Goal: Task Accomplishment & Management: Complete application form

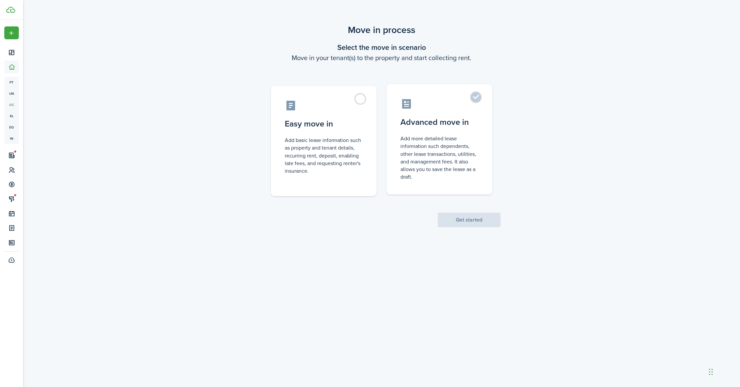
click at [420, 143] on control-radio-card-description "Add more detailed lease information such dependents, other lease transactions, …" at bounding box center [439, 158] width 78 height 46
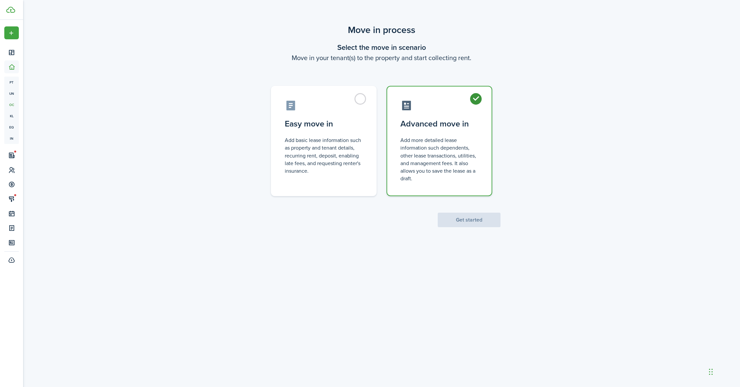
radio input "true"
click at [486, 219] on button "Get started" at bounding box center [469, 220] width 63 height 15
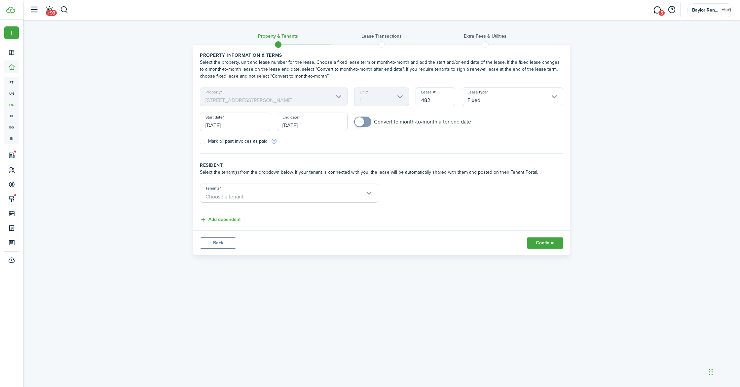
click at [250, 127] on input "[DATE]" at bounding box center [235, 122] width 70 height 18
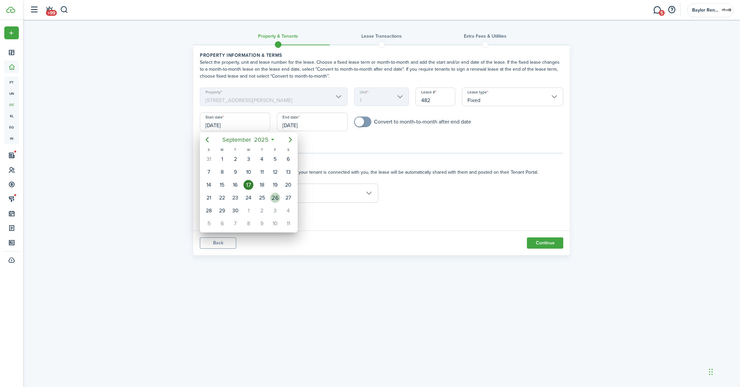
click at [274, 198] on div "26" at bounding box center [275, 198] width 10 height 10
type input "[DATE]"
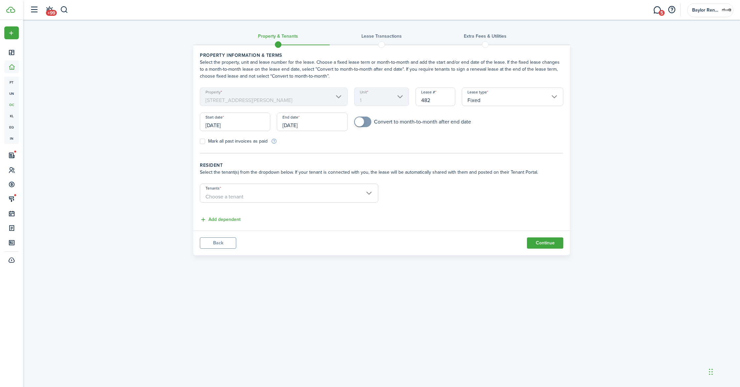
click at [317, 124] on input "[DATE]" at bounding box center [312, 122] width 70 height 18
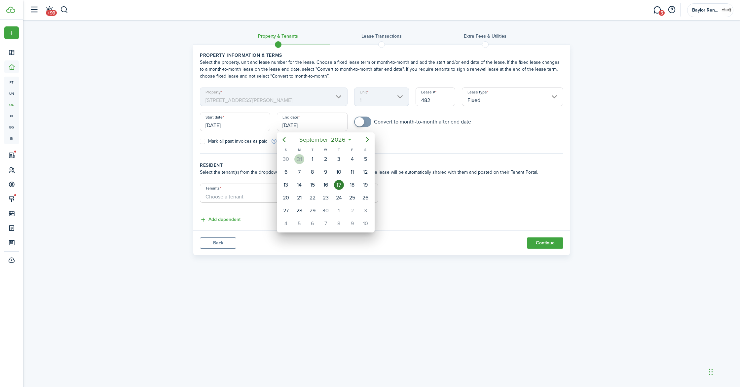
click at [298, 159] on div "31" at bounding box center [299, 159] width 10 height 10
type input "[DATE]"
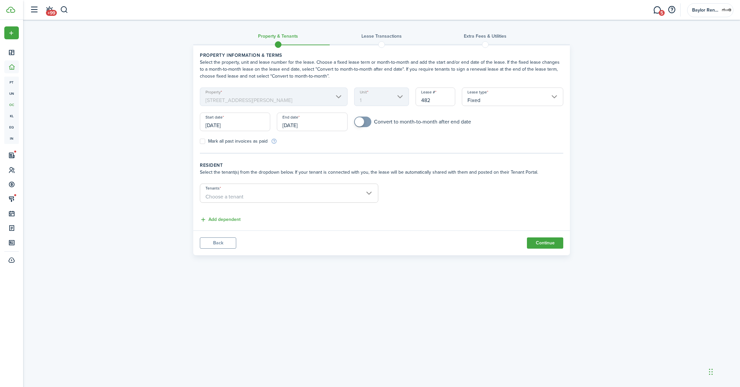
checkbox input "true"
click at [360, 123] on span at bounding box center [359, 121] width 9 height 9
click at [271, 196] on span "Choose a tenant" at bounding box center [289, 196] width 178 height 11
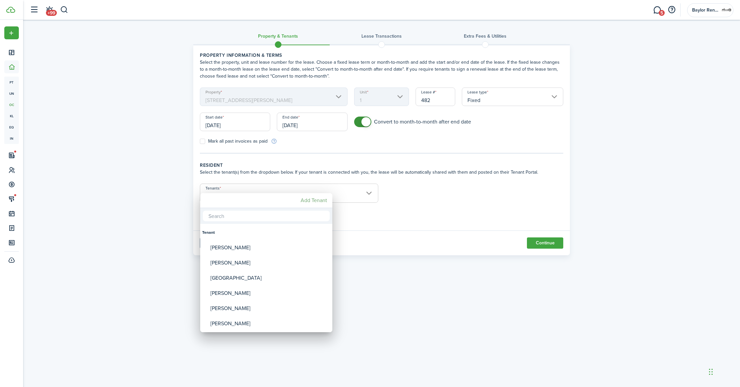
click at [313, 199] on mbsc-button "Add Tenant" at bounding box center [314, 201] width 32 height 12
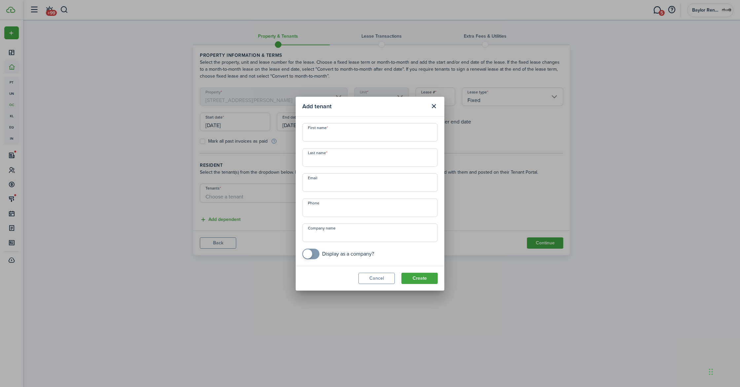
click at [333, 137] on input "First name" at bounding box center [369, 132] width 135 height 18
type input "k"
type input "[PERSON_NAME]"
click at [321, 161] on input "Last name" at bounding box center [369, 157] width 135 height 18
type input "[PERSON_NAME]"
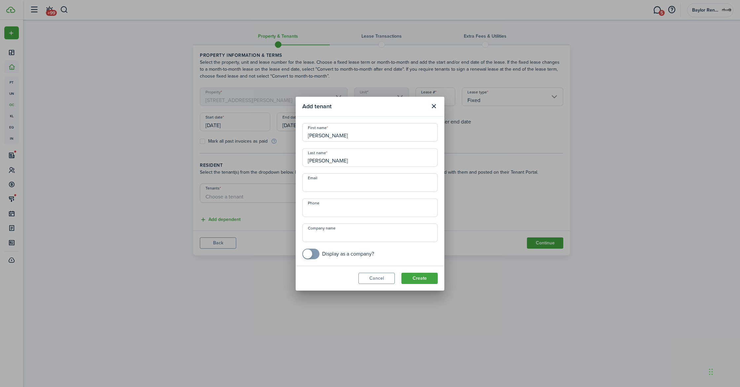
click at [315, 186] on input "Email" at bounding box center [369, 182] width 135 height 18
paste input "[EMAIL_ADDRESS][DOMAIN_NAME]"
type input "[EMAIL_ADDRESS][DOMAIN_NAME]"
click at [324, 207] on input "+1" at bounding box center [369, 208] width 135 height 18
type input "[PHONE_NUMBER]"
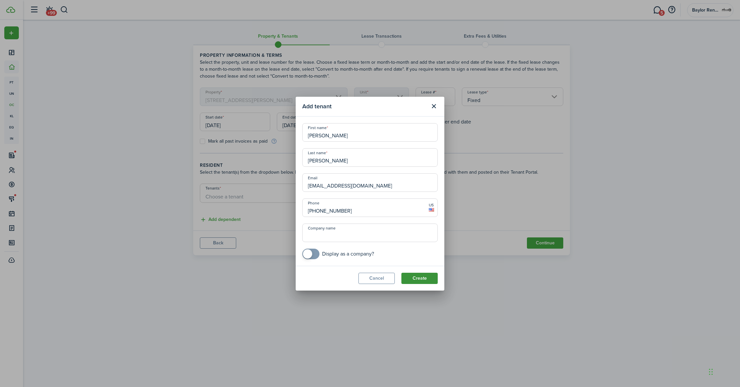
click at [419, 275] on button "Create" at bounding box center [419, 278] width 36 height 11
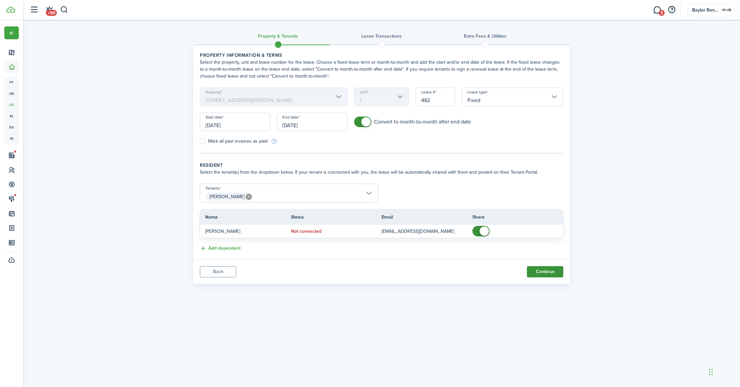
click at [553, 269] on button "Continue" at bounding box center [545, 271] width 36 height 11
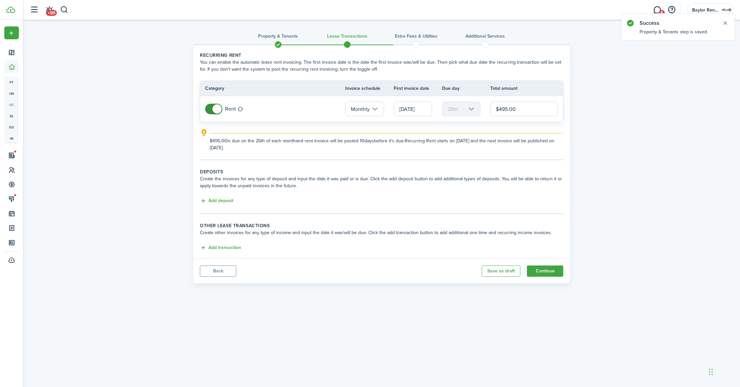
click at [400, 111] on input "[DATE]" at bounding box center [413, 109] width 38 height 15
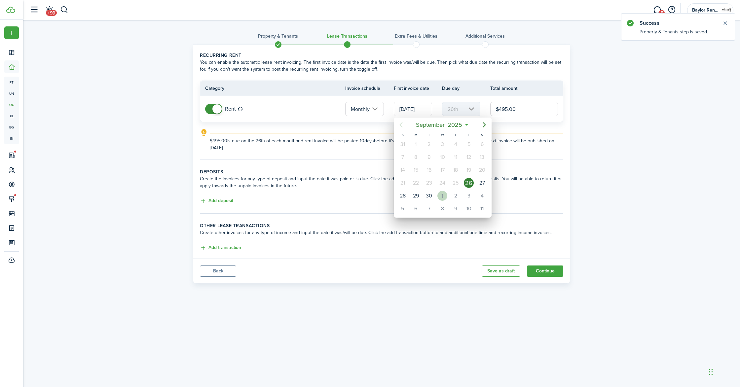
click at [443, 193] on div "1" at bounding box center [442, 196] width 10 height 10
type input "[DATE]"
type input "1st"
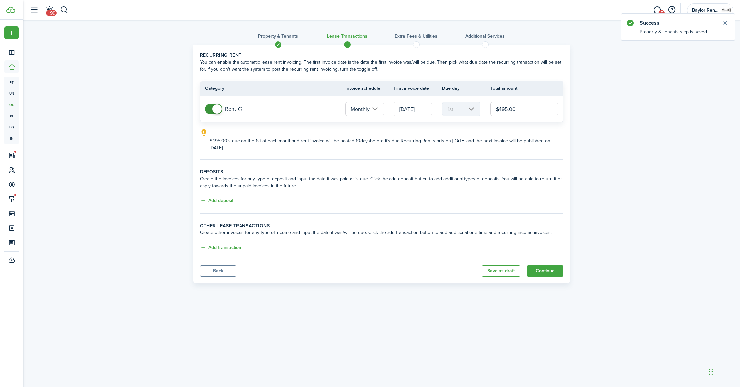
drag, startPoint x: 527, startPoint y: 107, endPoint x: 481, endPoint y: 106, distance: 46.2
click at [481, 106] on tr "Rent Monthly [DATE] 1st $495.00" at bounding box center [381, 109] width 363 height 26
type input "$625.00"
click at [219, 203] on button "Add deposit" at bounding box center [216, 201] width 33 height 8
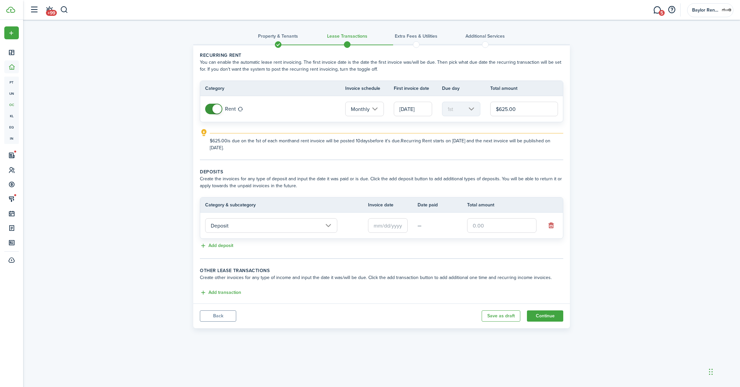
click at [223, 224] on input "Deposit" at bounding box center [271, 225] width 132 height 15
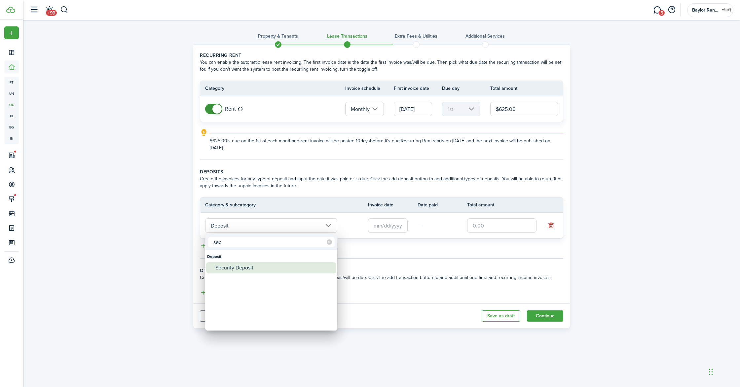
type input "sec"
click at [224, 266] on div "Security Deposit" at bounding box center [273, 267] width 117 height 11
type input "Deposit / Security Deposit"
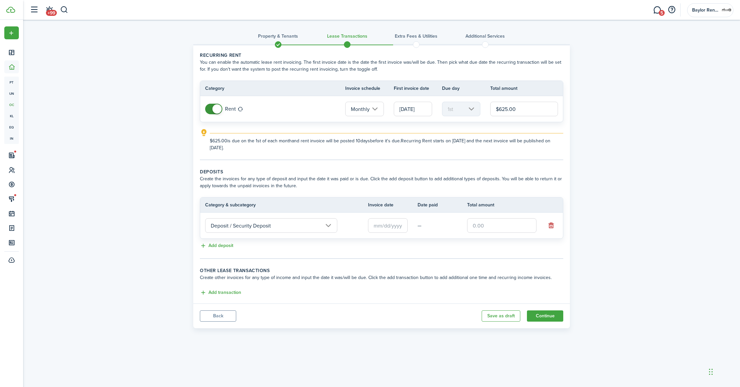
click at [380, 226] on input "text" at bounding box center [388, 225] width 40 height 15
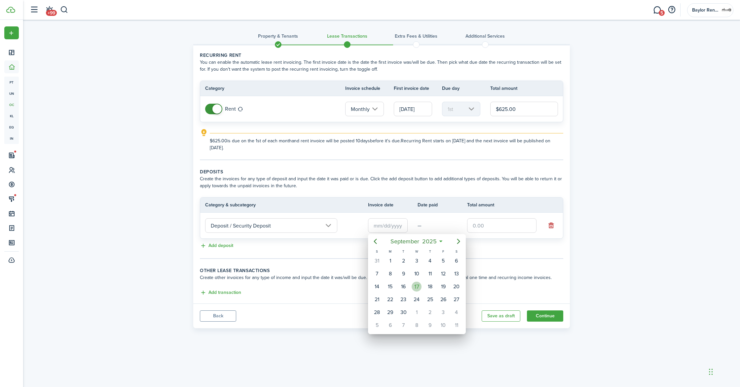
click at [416, 289] on div "17" at bounding box center [417, 287] width 10 height 10
type input "[DATE]"
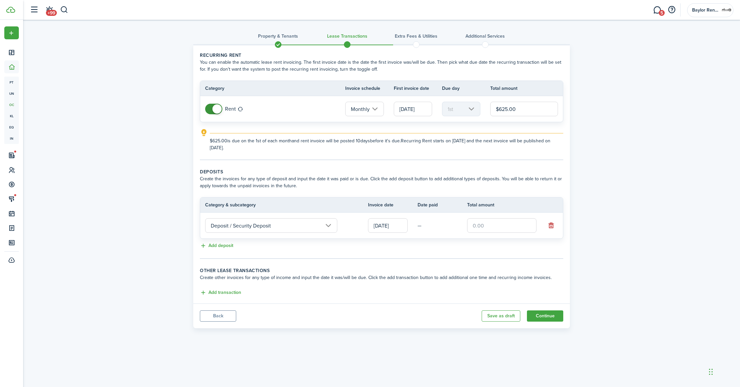
click at [478, 225] on input "text" at bounding box center [501, 225] width 69 height 15
type input "$725.00"
click at [222, 294] on button "Add transaction" at bounding box center [220, 293] width 41 height 8
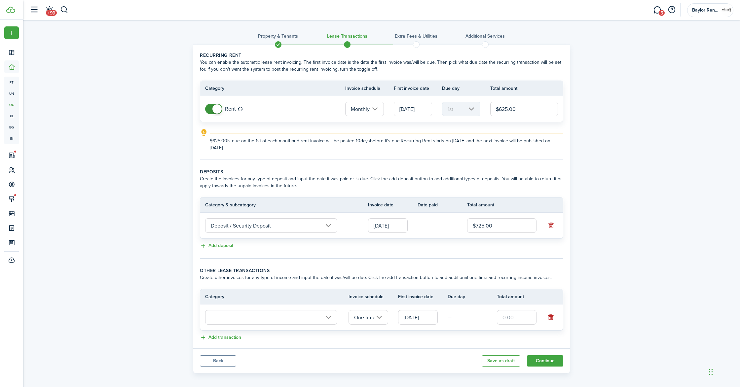
click at [229, 315] on input "text" at bounding box center [271, 317] width 132 height 15
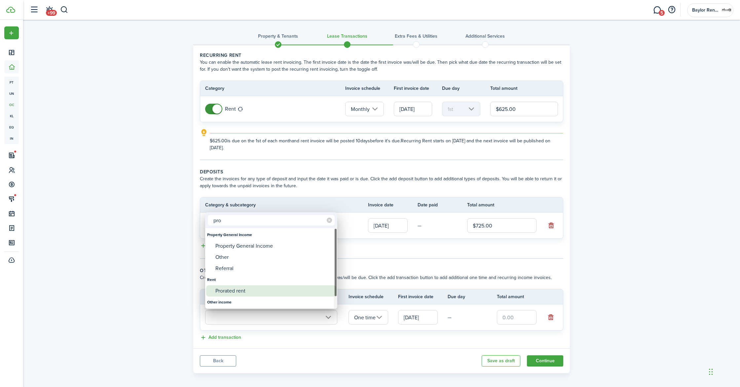
type input "pro"
click at [230, 291] on div "Prorated rent" at bounding box center [273, 290] width 117 height 11
type input "Rent / Prorated rent"
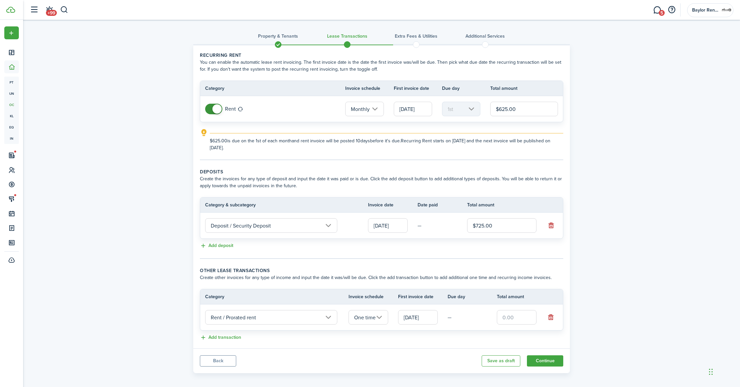
click at [514, 318] on input "text" at bounding box center [517, 317] width 40 height 15
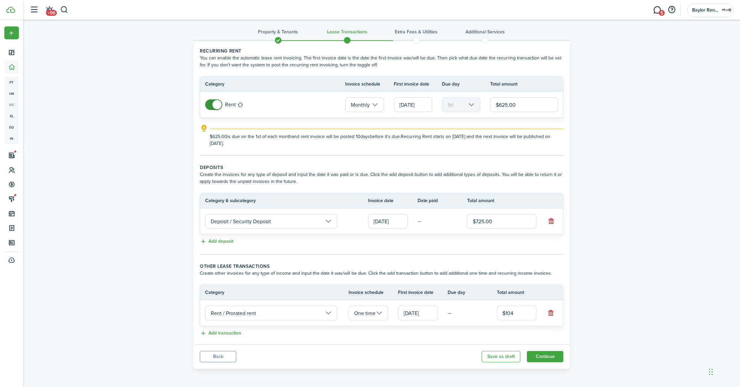
type input "$104.00"
click at [310, 276] on wizard-step-header-description "Create other invoices for any type of income and input the date it was/will be …" at bounding box center [381, 273] width 363 height 7
click at [228, 335] on button "Add transaction" at bounding box center [220, 334] width 41 height 8
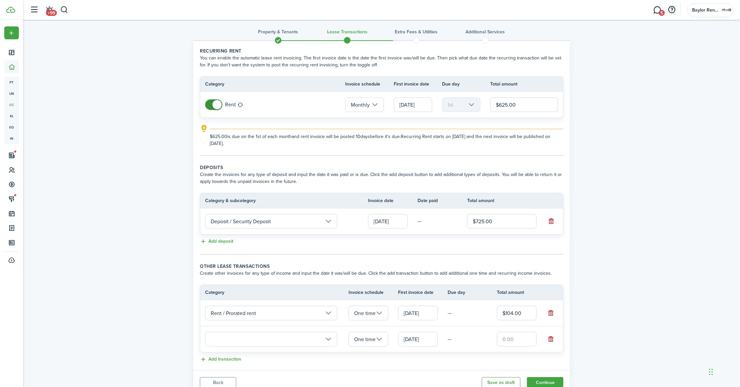
click at [227, 341] on input "text" at bounding box center [271, 339] width 132 height 15
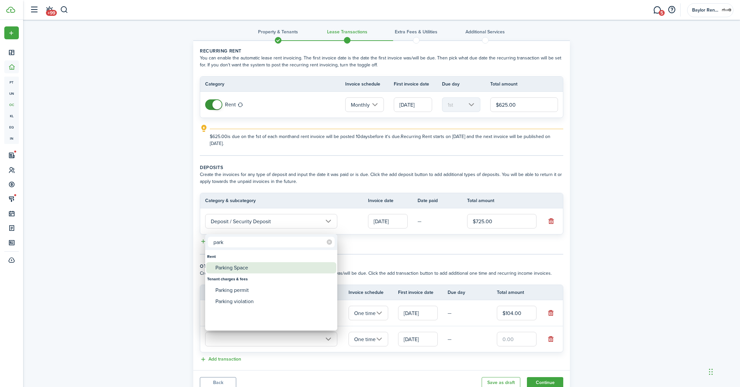
type input "park"
click at [246, 270] on div "Parking Space" at bounding box center [273, 267] width 117 height 11
type input "Rent / Parking Space"
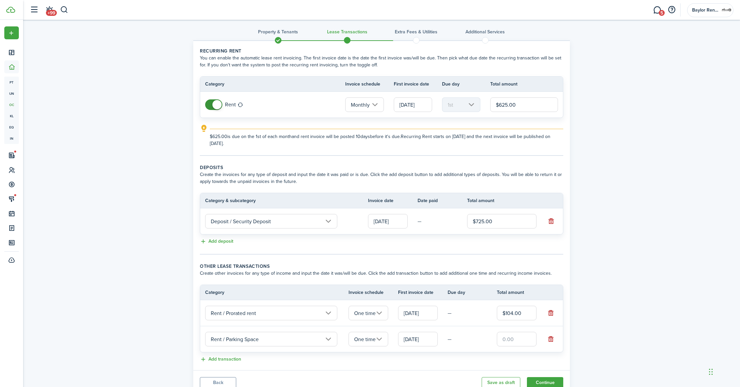
click at [378, 340] on input "One time" at bounding box center [368, 339] width 40 height 15
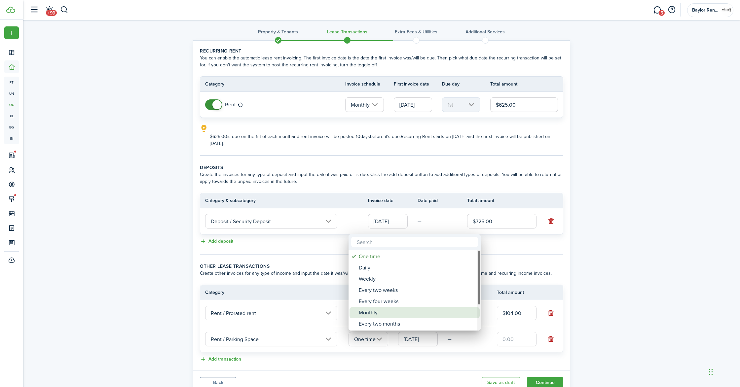
click at [376, 311] on div "Monthly" at bounding box center [417, 312] width 117 height 11
type input "Monthly"
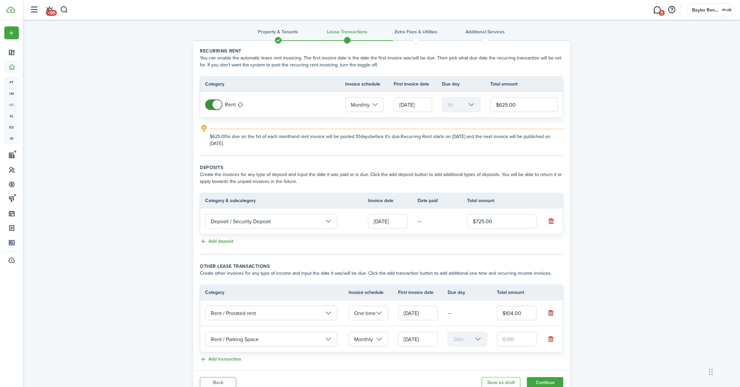
click at [422, 343] on input "[DATE]" at bounding box center [418, 339] width 40 height 15
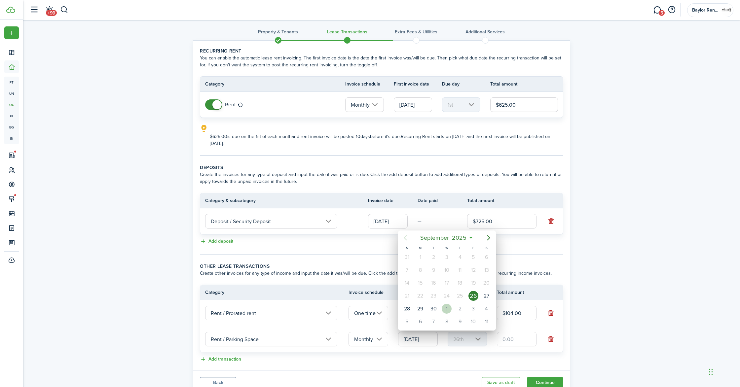
click at [446, 304] on div "1" at bounding box center [447, 309] width 10 height 10
type input "[DATE]"
type input "1st"
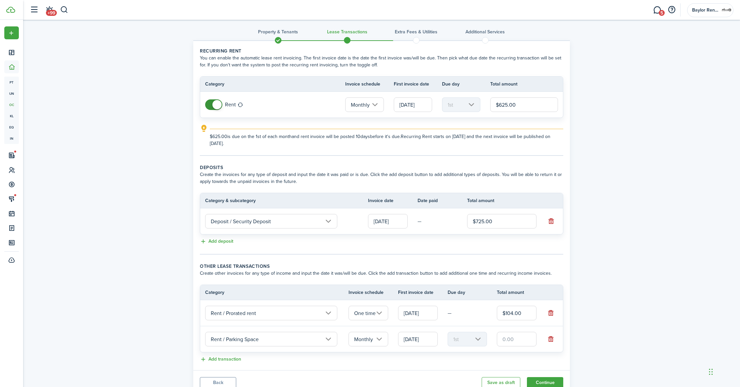
scroll to position [0, 0]
click at [517, 337] on input "text" at bounding box center [517, 339] width 40 height 15
type input "$35.00"
click at [448, 362] on div "Add transaction" at bounding box center [381, 360] width 363 height 8
click at [548, 378] on button "Continue" at bounding box center [545, 382] width 36 height 11
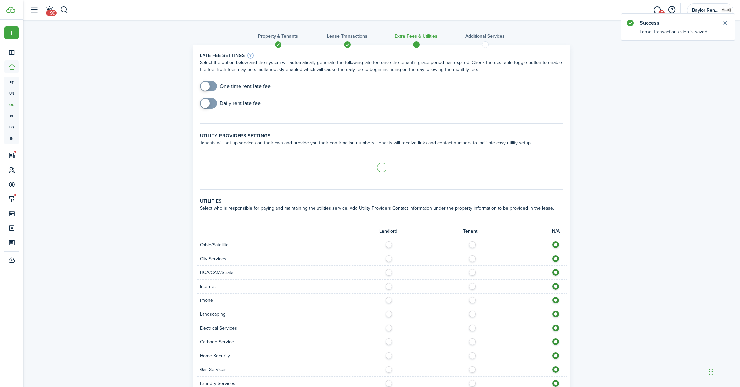
checkbox input "true"
click at [212, 86] on span at bounding box center [208, 86] width 7 height 11
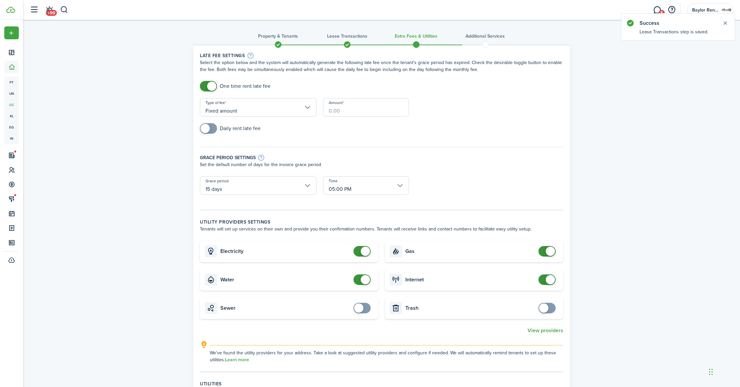
click at [346, 108] on input "Amount" at bounding box center [366, 107] width 86 height 18
type input "$100.00"
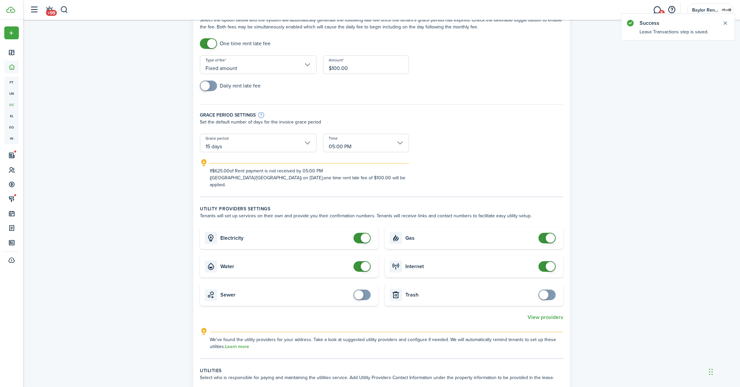
scroll to position [54, 0]
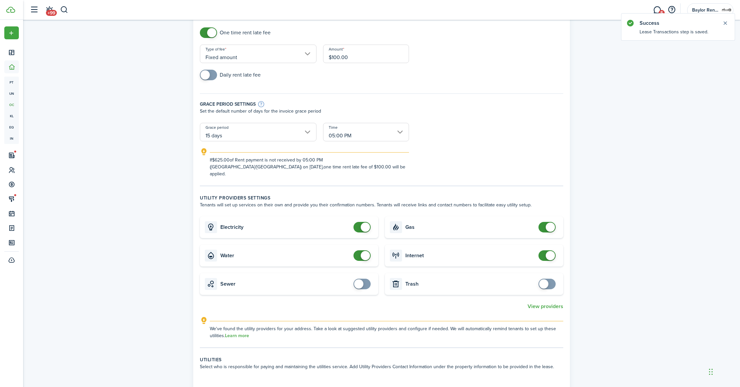
checkbox input "false"
click at [359, 222] on span at bounding box center [362, 227] width 7 height 11
checkbox input "false"
click at [359, 250] on span at bounding box center [362, 255] width 7 height 11
checkbox input "false"
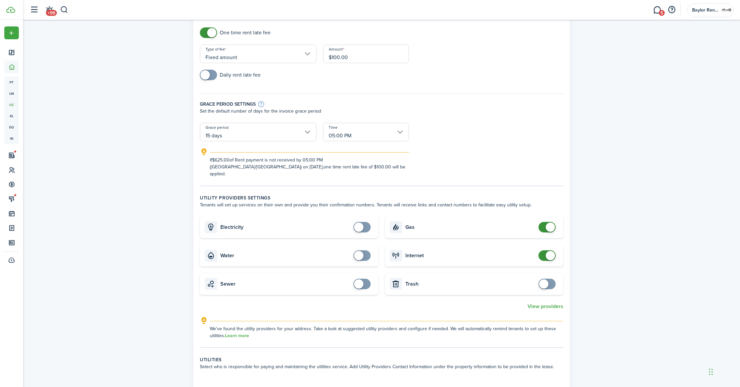
click at [544, 224] on span at bounding box center [547, 227] width 7 height 11
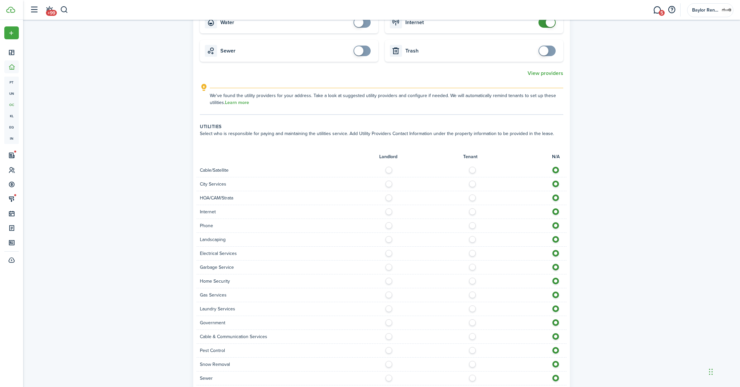
scroll to position [287, 0]
click at [474, 249] on label at bounding box center [474, 250] width 12 height 3
radio input "true"
click at [390, 263] on label at bounding box center [391, 264] width 12 height 3
radio input "true"
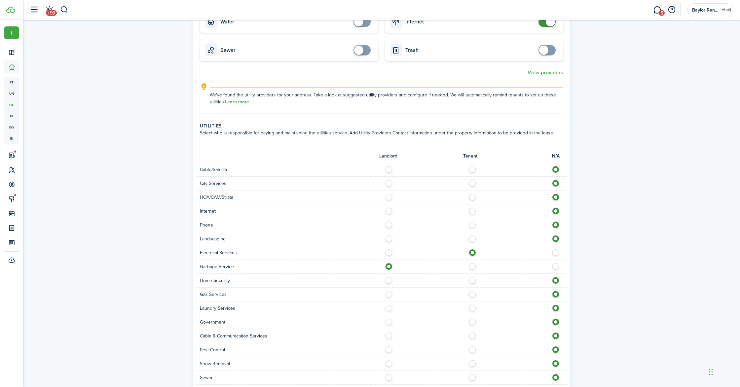
click at [389, 305] on label at bounding box center [391, 306] width 12 height 3
click at [554, 305] on label at bounding box center [558, 306] width 12 height 3
radio input "false"
radio input "true"
click at [389, 291] on label at bounding box center [391, 292] width 12 height 3
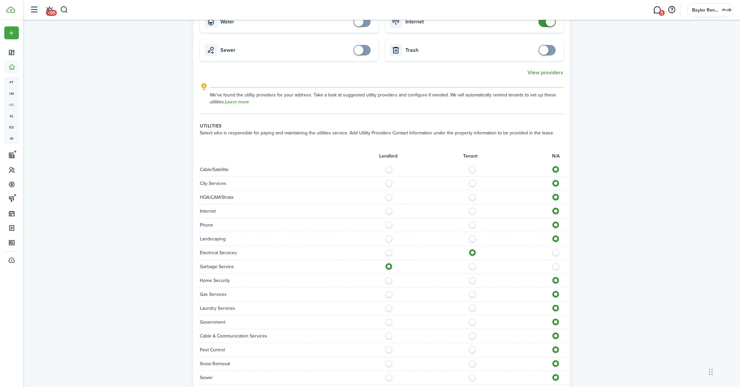
radio input "true"
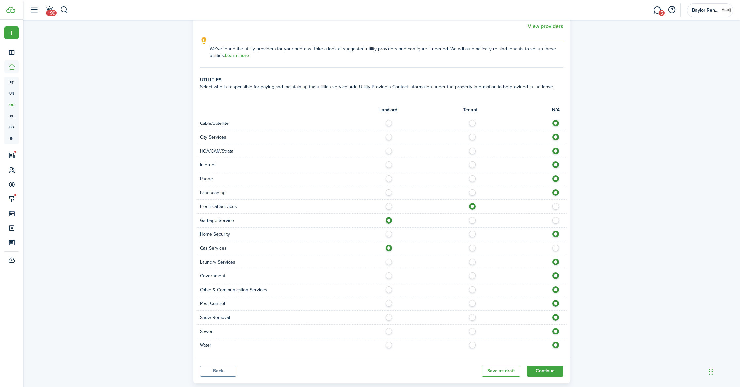
scroll to position [341, 0]
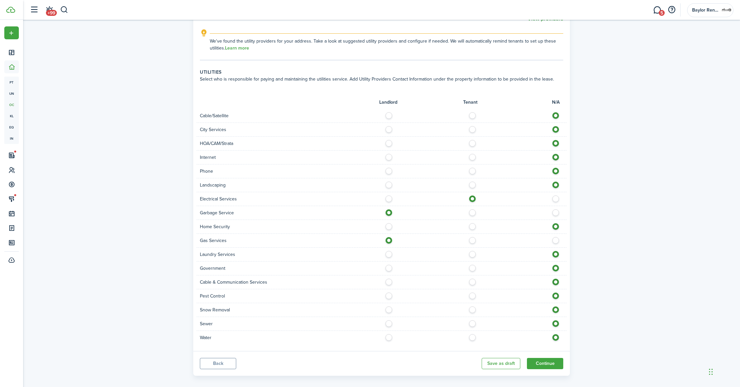
click at [386, 320] on label at bounding box center [391, 321] width 12 height 3
radio input "true"
click at [387, 334] on label at bounding box center [391, 335] width 12 height 3
radio input "true"
click at [386, 182] on label at bounding box center [391, 183] width 12 height 3
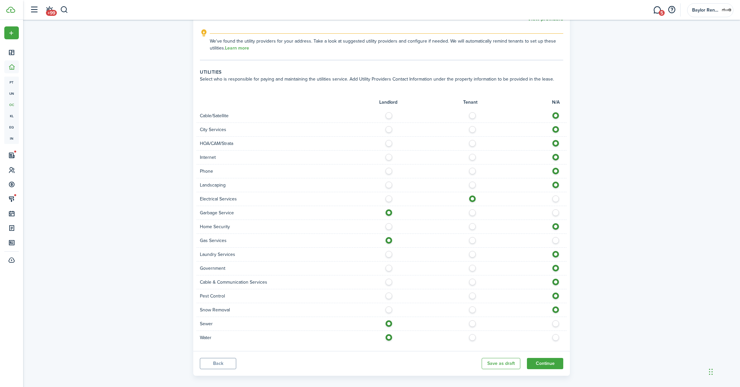
radio input "true"
click at [543, 358] on button "Continue" at bounding box center [545, 363] width 36 height 11
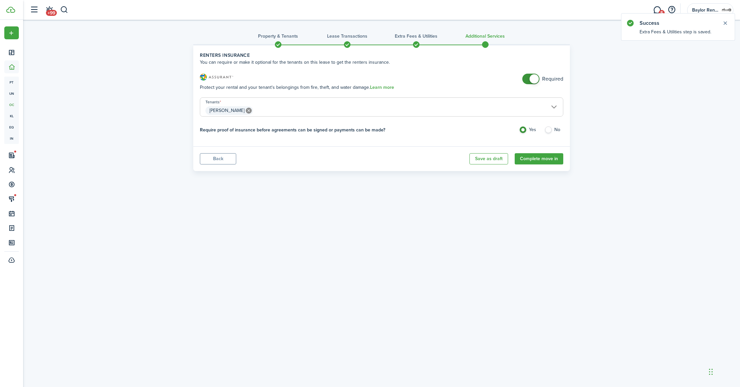
checkbox input "false"
click at [527, 81] on span at bounding box center [530, 79] width 7 height 11
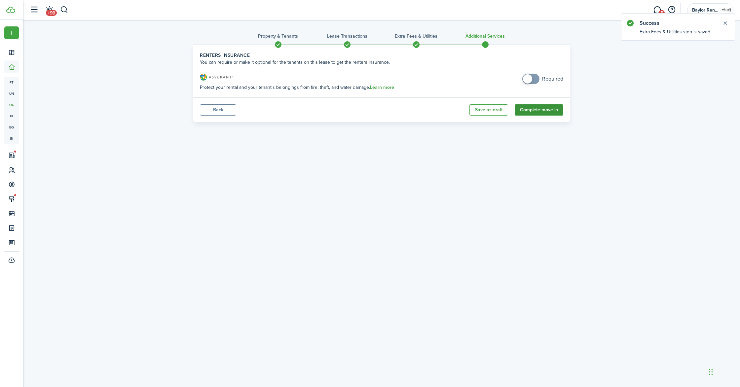
click at [531, 109] on button "Complete move in" at bounding box center [539, 109] width 49 height 11
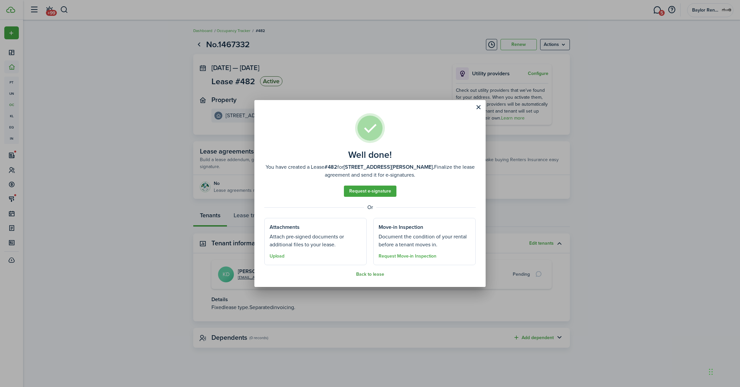
click at [368, 274] on button "Back to lease" at bounding box center [370, 274] width 28 height 5
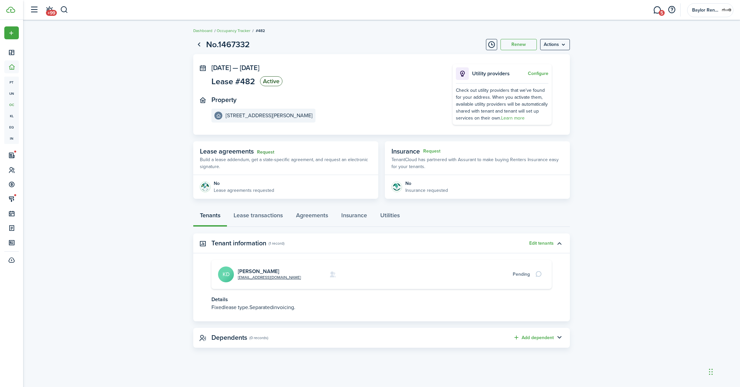
click at [264, 150] on link "Request" at bounding box center [265, 152] width 17 height 5
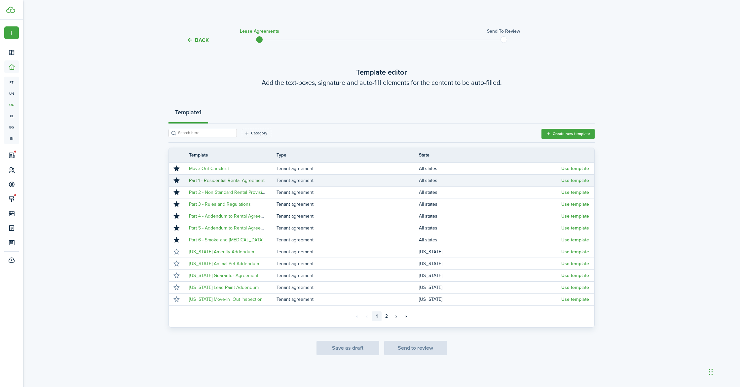
click at [236, 183] on link "Part 1 - Residential Rental Agreement" at bounding box center [227, 180] width 76 height 7
click at [571, 179] on button "Use template" at bounding box center [575, 180] width 28 height 5
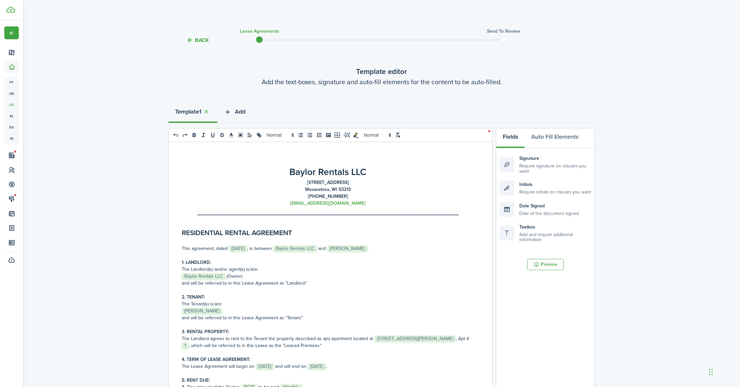
click at [238, 113] on span "Add" at bounding box center [240, 111] width 11 height 9
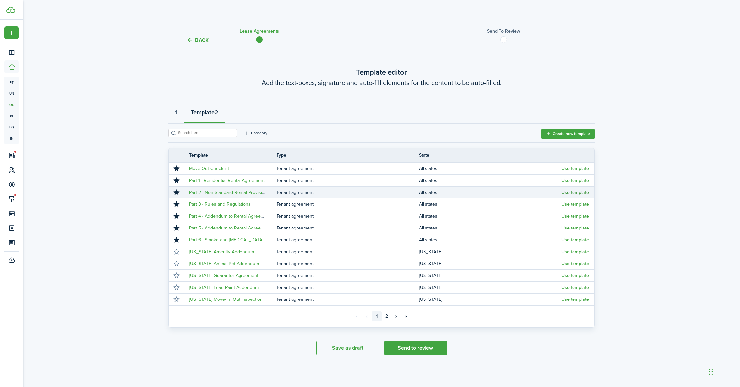
click at [565, 193] on button "Use template" at bounding box center [575, 192] width 28 height 5
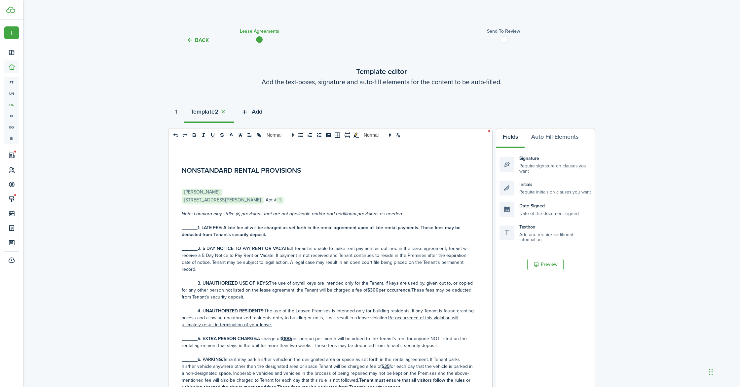
click at [262, 112] on span "Add" at bounding box center [257, 111] width 11 height 9
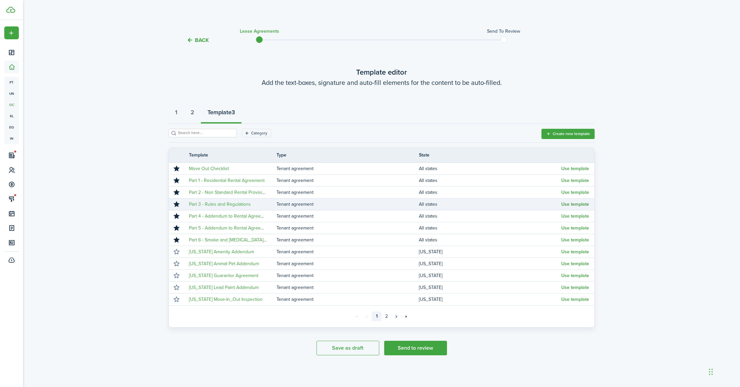
click at [570, 203] on button "Use template" at bounding box center [575, 204] width 28 height 5
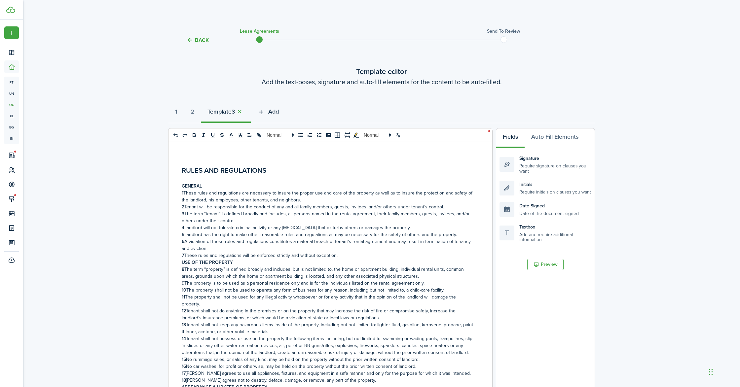
click at [276, 111] on span "Add" at bounding box center [273, 111] width 11 height 9
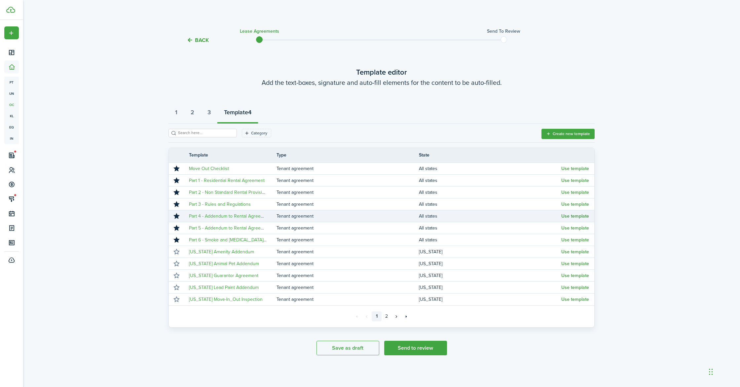
click at [572, 218] on button "Use template" at bounding box center [575, 216] width 28 height 5
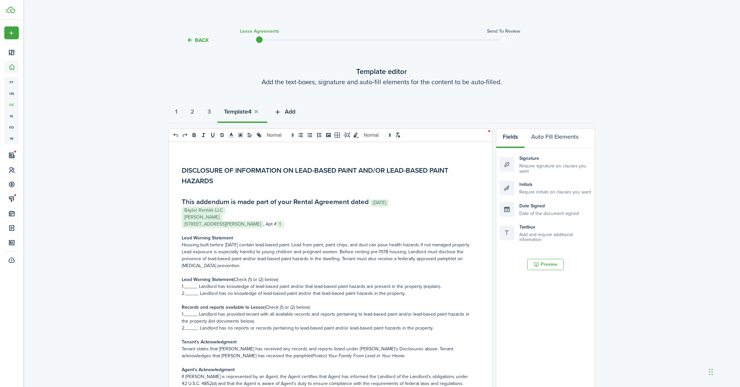
click at [293, 110] on span "Add" at bounding box center [290, 111] width 11 height 9
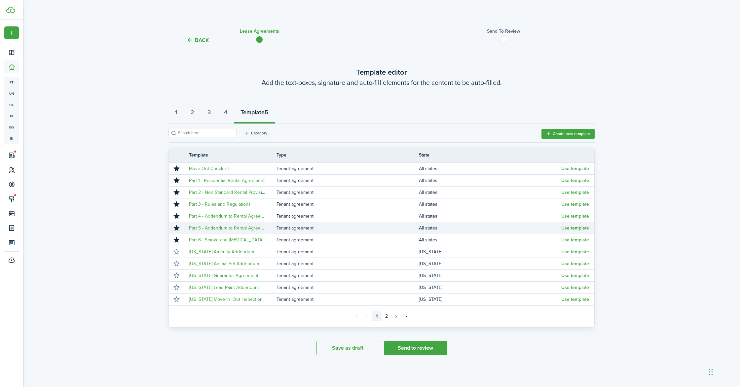
click at [573, 229] on button "Use template" at bounding box center [575, 228] width 28 height 5
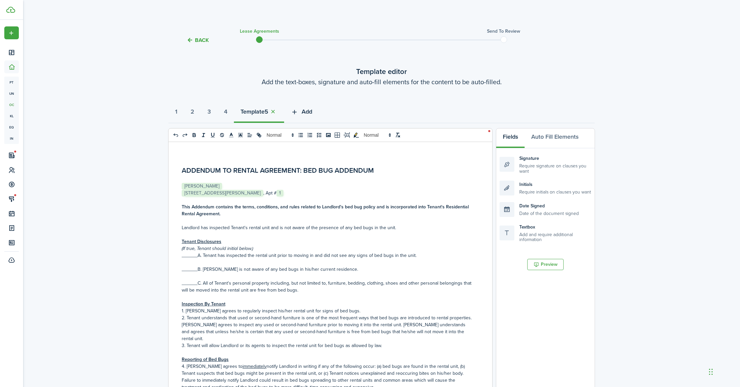
click at [312, 112] on span "Add" at bounding box center [307, 111] width 11 height 9
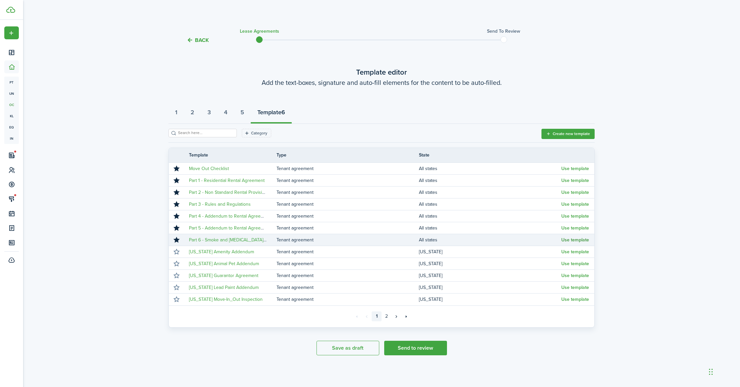
click at [574, 239] on button "Use template" at bounding box center [575, 239] width 28 height 5
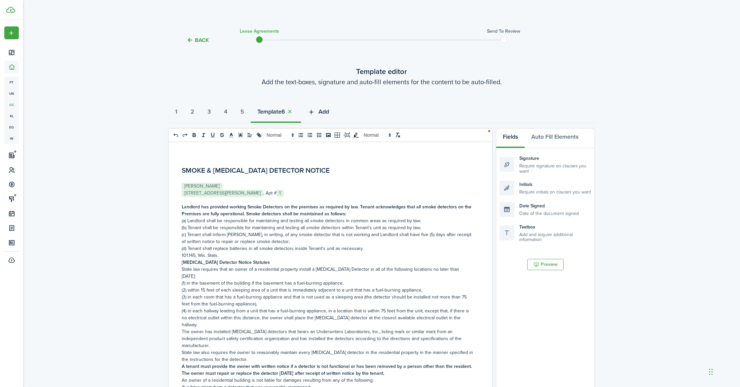
click at [329, 115] on span "Add" at bounding box center [323, 111] width 11 height 9
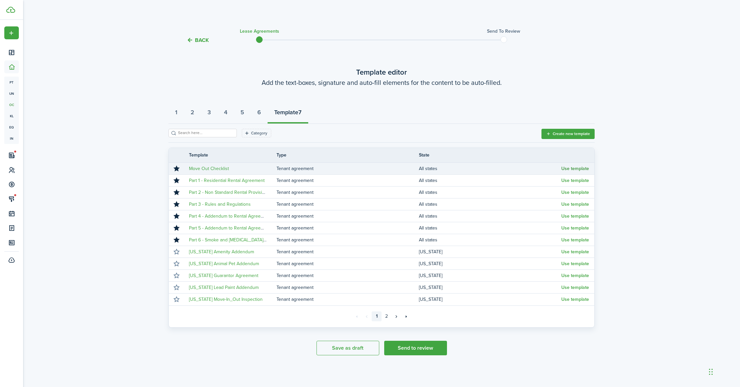
click at [576, 168] on button "Use template" at bounding box center [575, 168] width 28 height 5
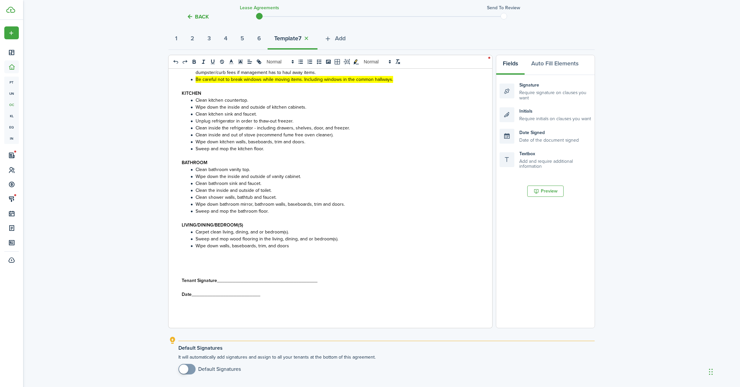
scroll to position [127, 0]
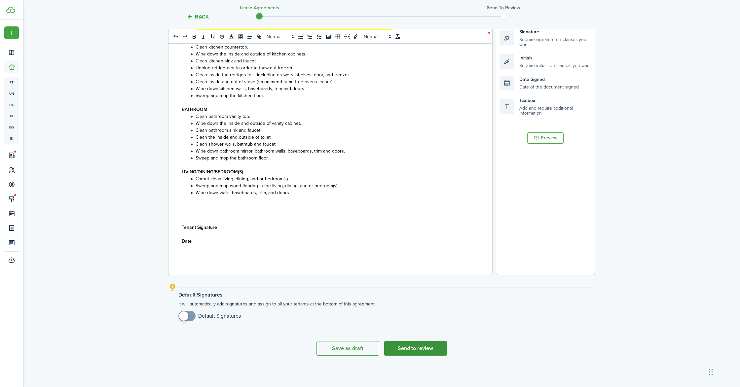
click at [431, 350] on button "Send to review" at bounding box center [415, 348] width 63 height 15
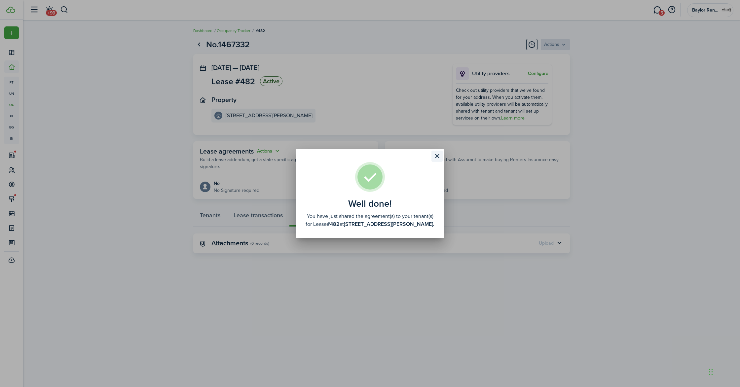
click at [436, 158] on button "Close modal" at bounding box center [436, 156] width 11 height 11
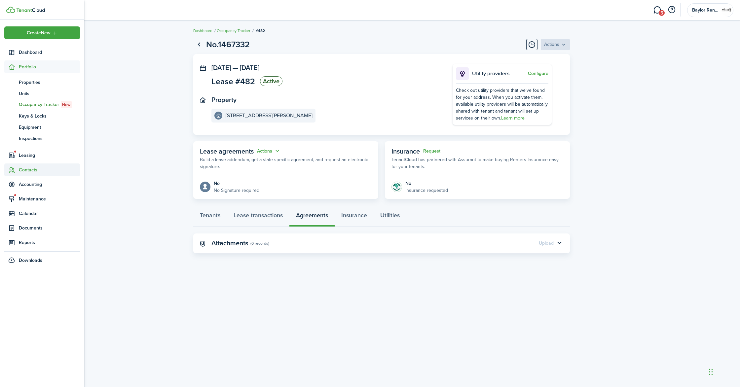
click at [30, 168] on span "Contacts" at bounding box center [49, 169] width 61 height 7
click at [33, 110] on span "Tenants" at bounding box center [49, 111] width 61 height 7
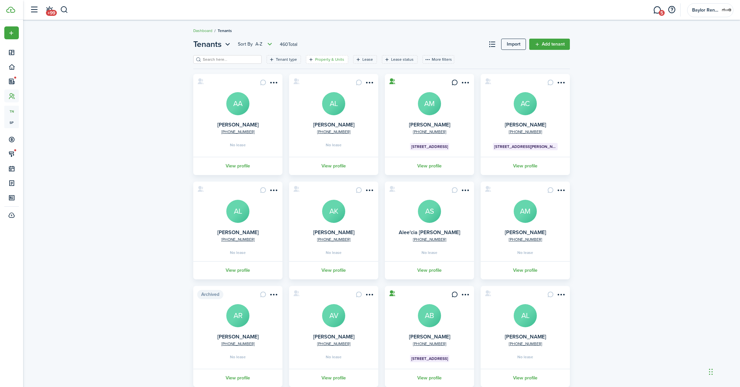
click at [313, 62] on filter-tag "Property & Units" at bounding box center [327, 59] width 42 height 9
click at [300, 92] on span "Property" at bounding box center [290, 95] width 19 height 8
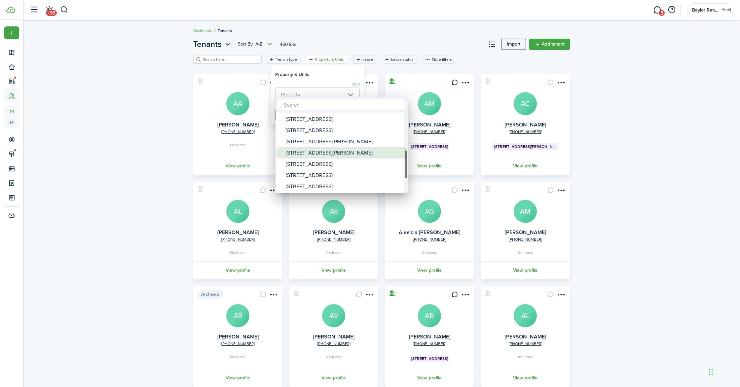
click at [300, 150] on div "[STREET_ADDRESS][PERSON_NAME]" at bounding box center [344, 152] width 117 height 11
type input "[STREET_ADDRESS][PERSON_NAME]"
click at [329, 74] on div at bounding box center [370, 193] width 846 height 493
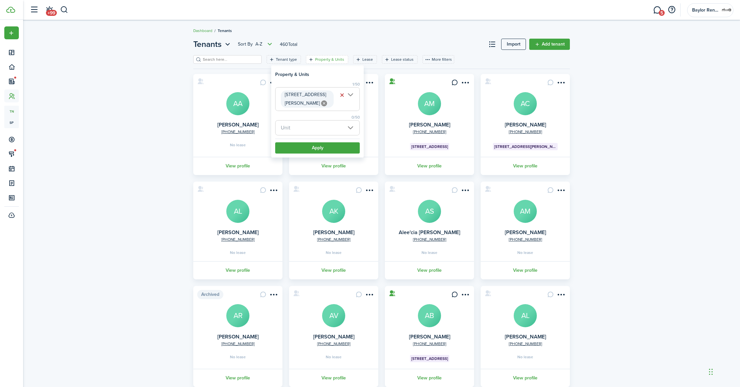
click at [302, 125] on span "Unit" at bounding box center [317, 128] width 84 height 15
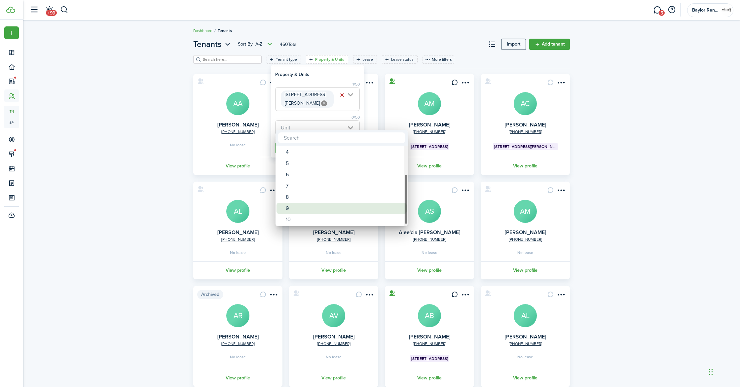
click at [295, 205] on div "9" at bounding box center [344, 208] width 117 height 11
type input "9"
click at [285, 205] on span at bounding box center [280, 208] width 9 height 9
click at [132, 115] on div at bounding box center [370, 193] width 846 height 493
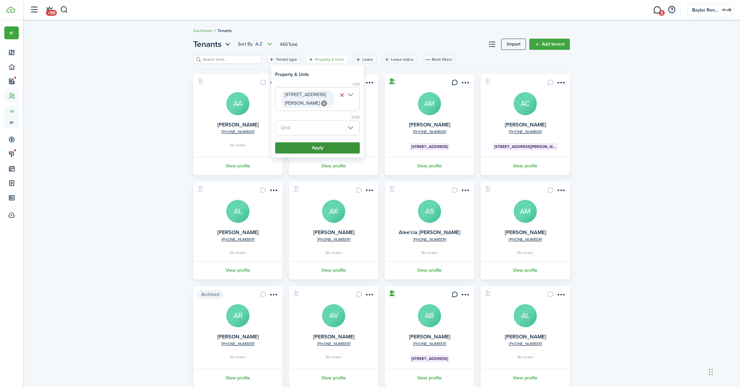
click at [314, 147] on button "Apply" at bounding box center [317, 147] width 85 height 11
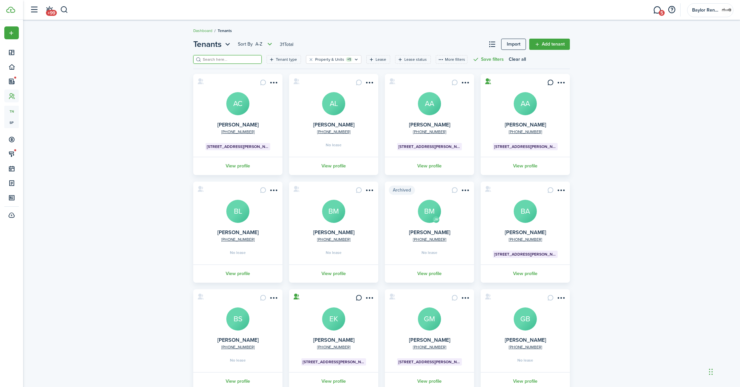
click at [208, 58] on input "search" at bounding box center [230, 59] width 58 height 6
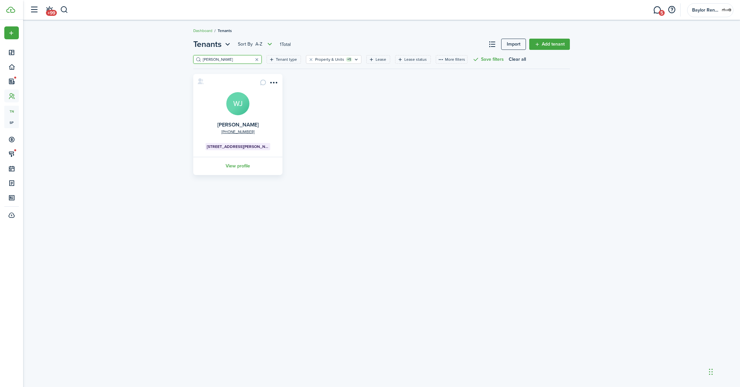
type input "[PERSON_NAME]"
